Goal: Task Accomplishment & Management: Use online tool/utility

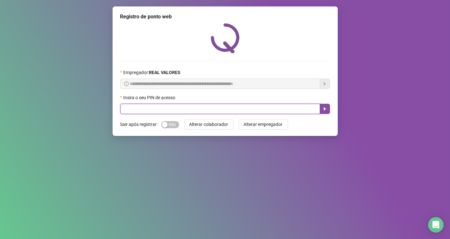
click at [291, 110] on input "text" at bounding box center [220, 109] width 200 height 10
type input "*****"
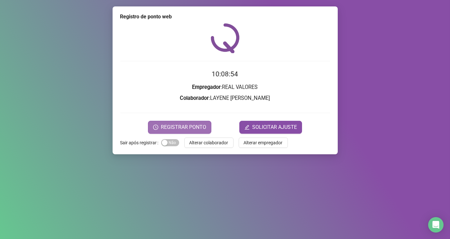
click at [199, 125] on span "REGISTRAR PONTO" at bounding box center [183, 127] width 45 height 8
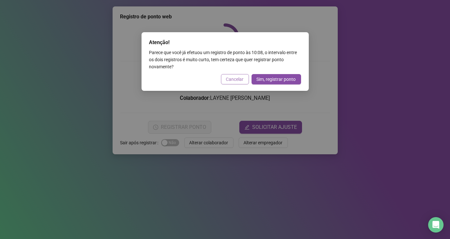
click at [228, 76] on span "Cancelar" at bounding box center [235, 79] width 18 height 7
